Goal: Find specific page/section: Find specific page/section

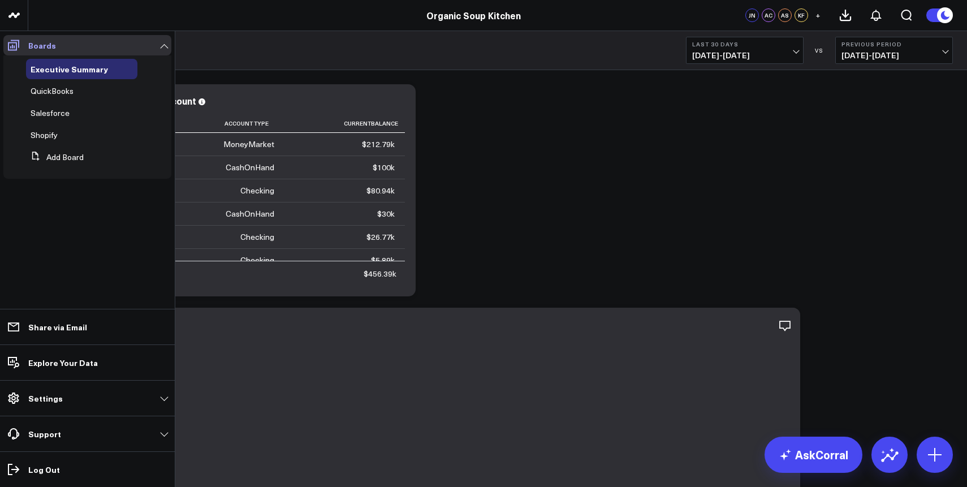
click at [11, 47] on icon at bounding box center [13, 45] width 11 height 11
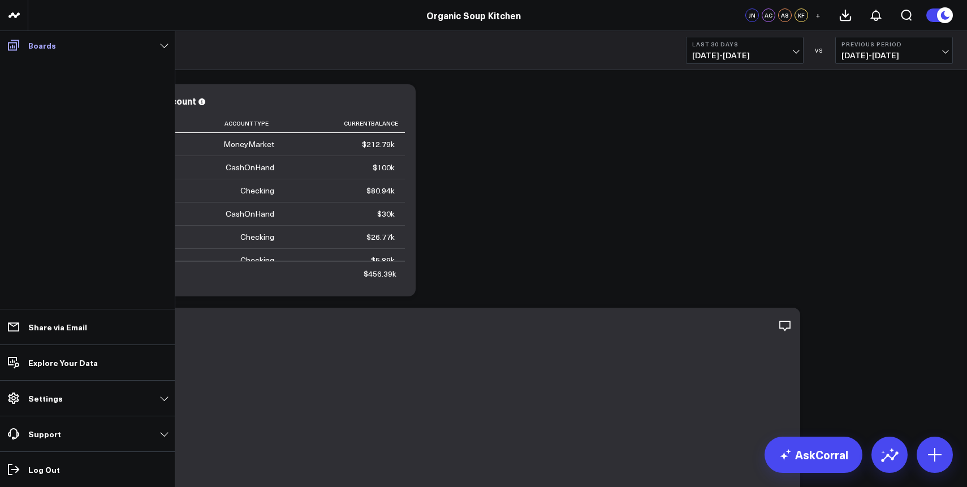
click at [21, 46] on span at bounding box center [13, 45] width 20 height 20
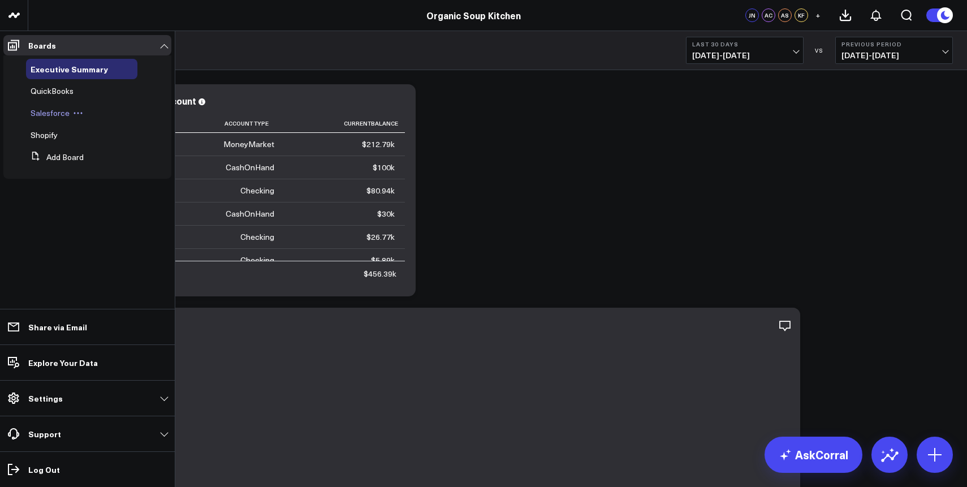
click at [61, 114] on span "Salesforce" at bounding box center [50, 112] width 39 height 11
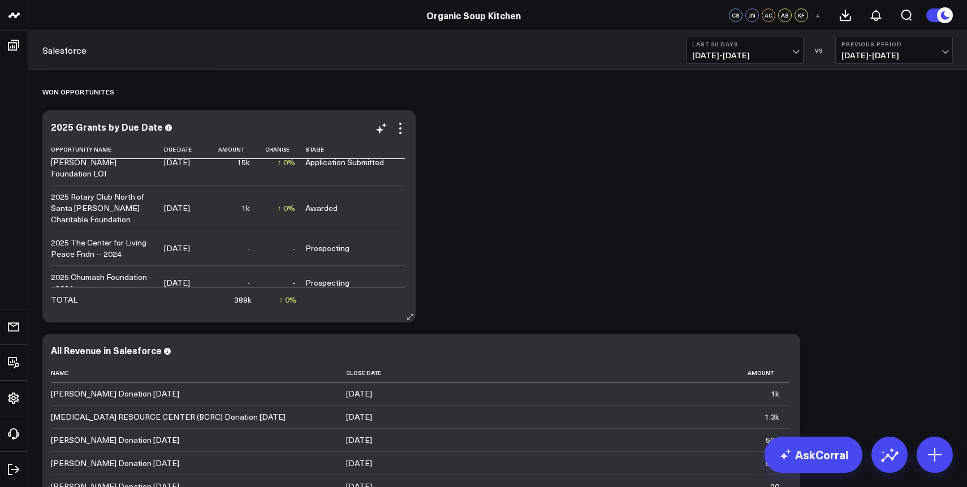
scroll to position [760, 0]
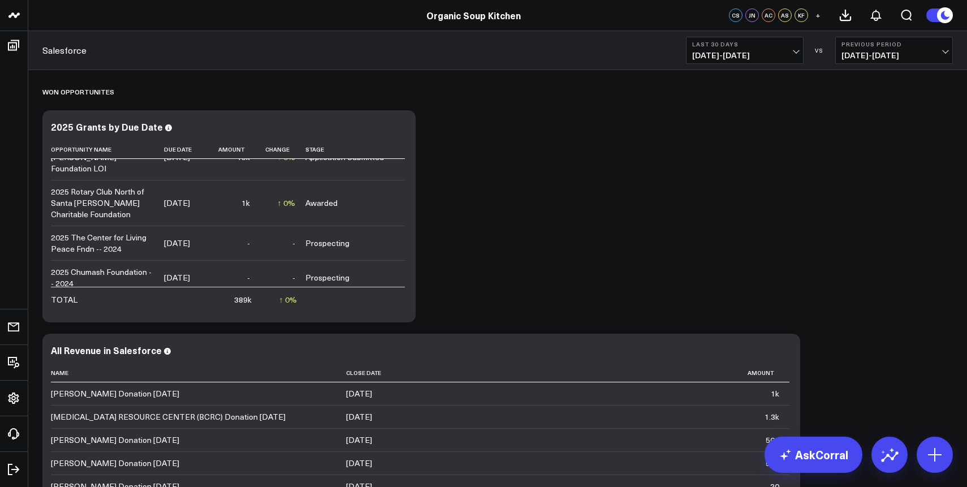
click at [749, 260] on div "Modify via AI Copy link to widget Ask support Remove Create linked copy Executi…" at bounding box center [498, 200] width 922 height 1149
